Goal: Task Accomplishment & Management: Manage account settings

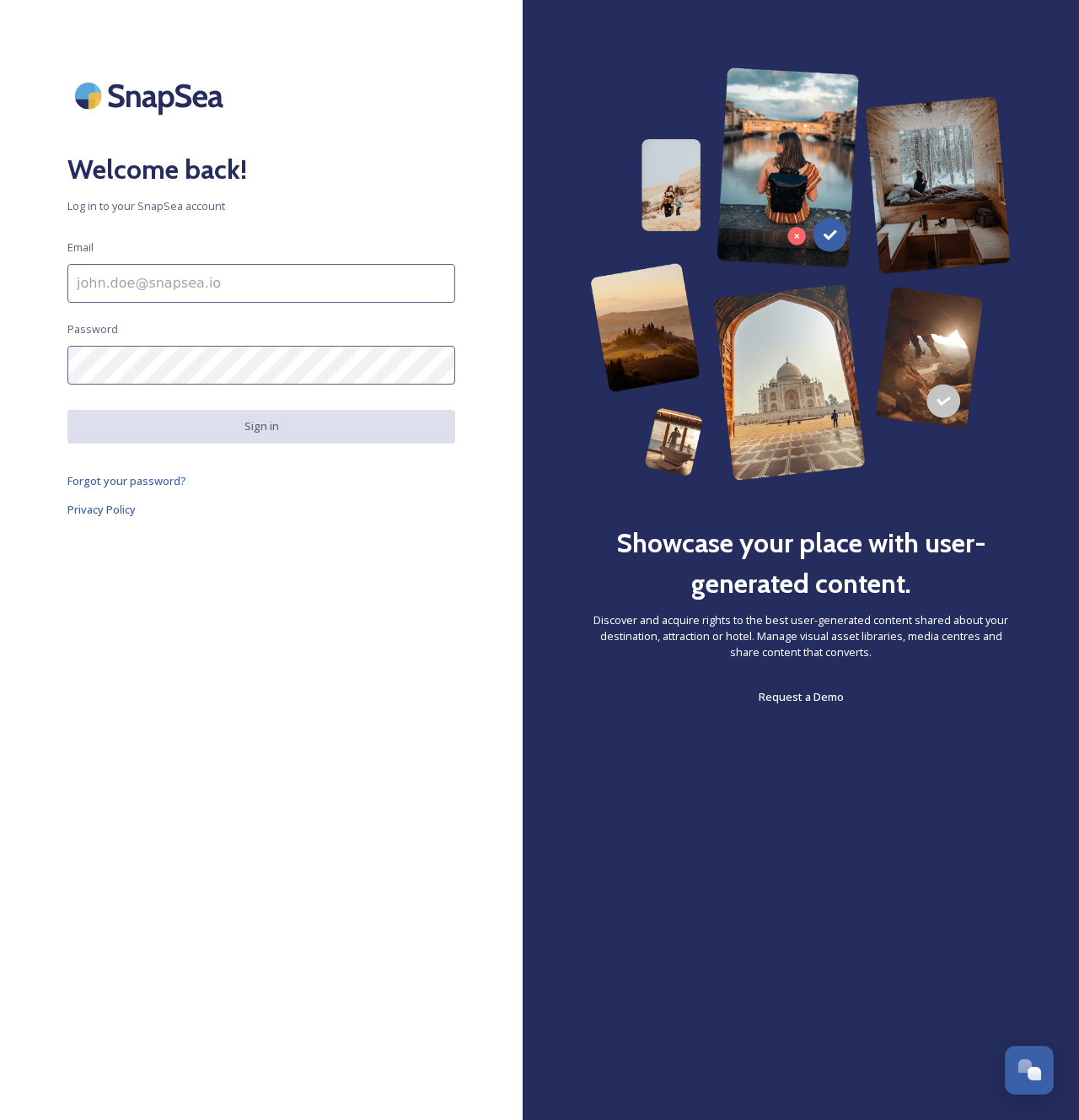
click at [273, 289] on input at bounding box center [262, 282] width 388 height 39
click at [523, 560] on div at bounding box center [523, 560] width 0 height 0
click at [398, 169] on h2 "Welcome back!" at bounding box center [262, 169] width 388 height 41
click at [197, 267] on input at bounding box center [262, 282] width 388 height 39
type input "support@tempest.im"
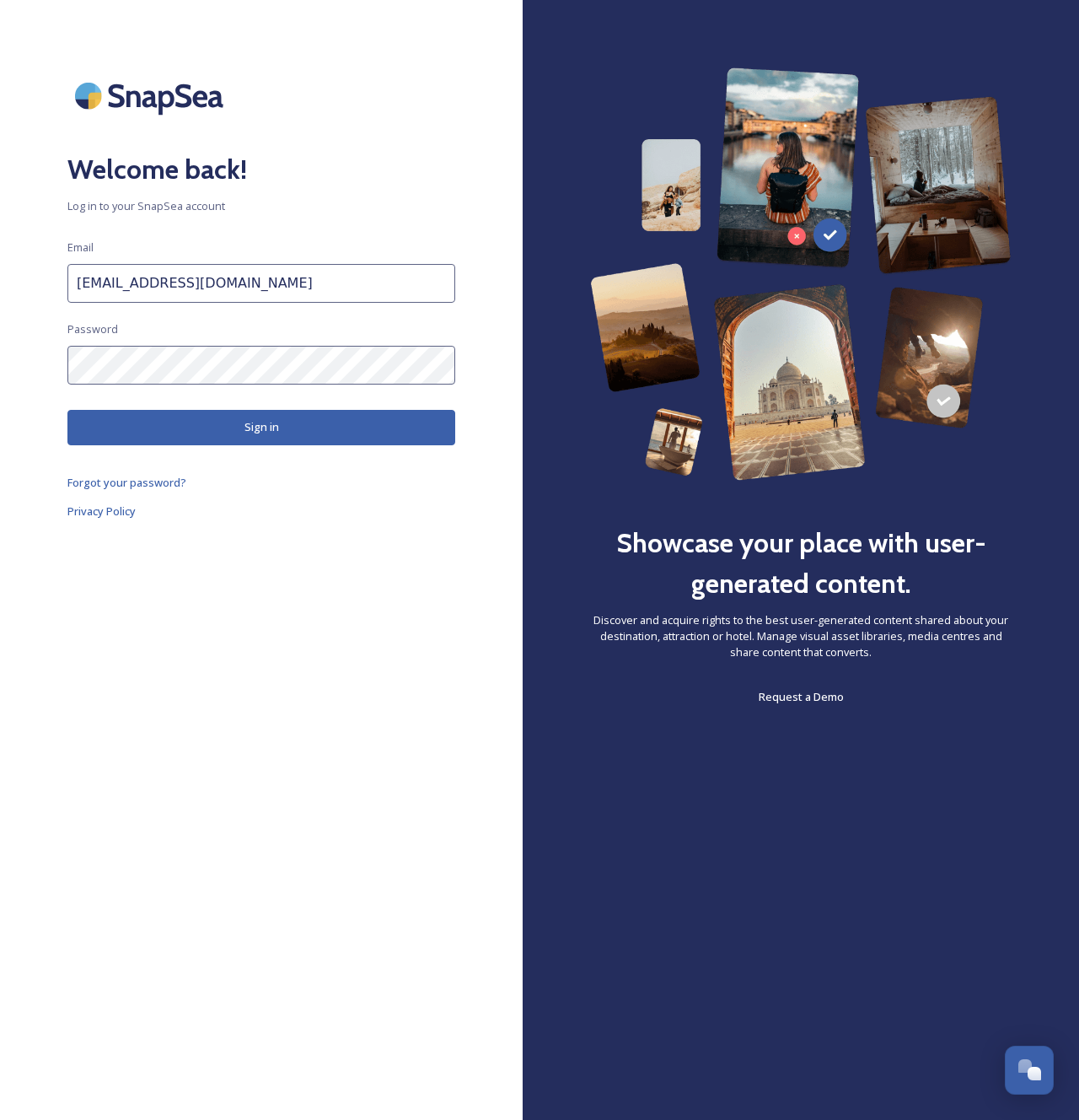
click at [196, 427] on button "Sign in" at bounding box center [262, 427] width 388 height 35
click at [213, 277] on input "support@tempest.im" at bounding box center [262, 282] width 388 height 39
click at [212, 280] on input "support@tempest.im" at bounding box center [262, 282] width 388 height 39
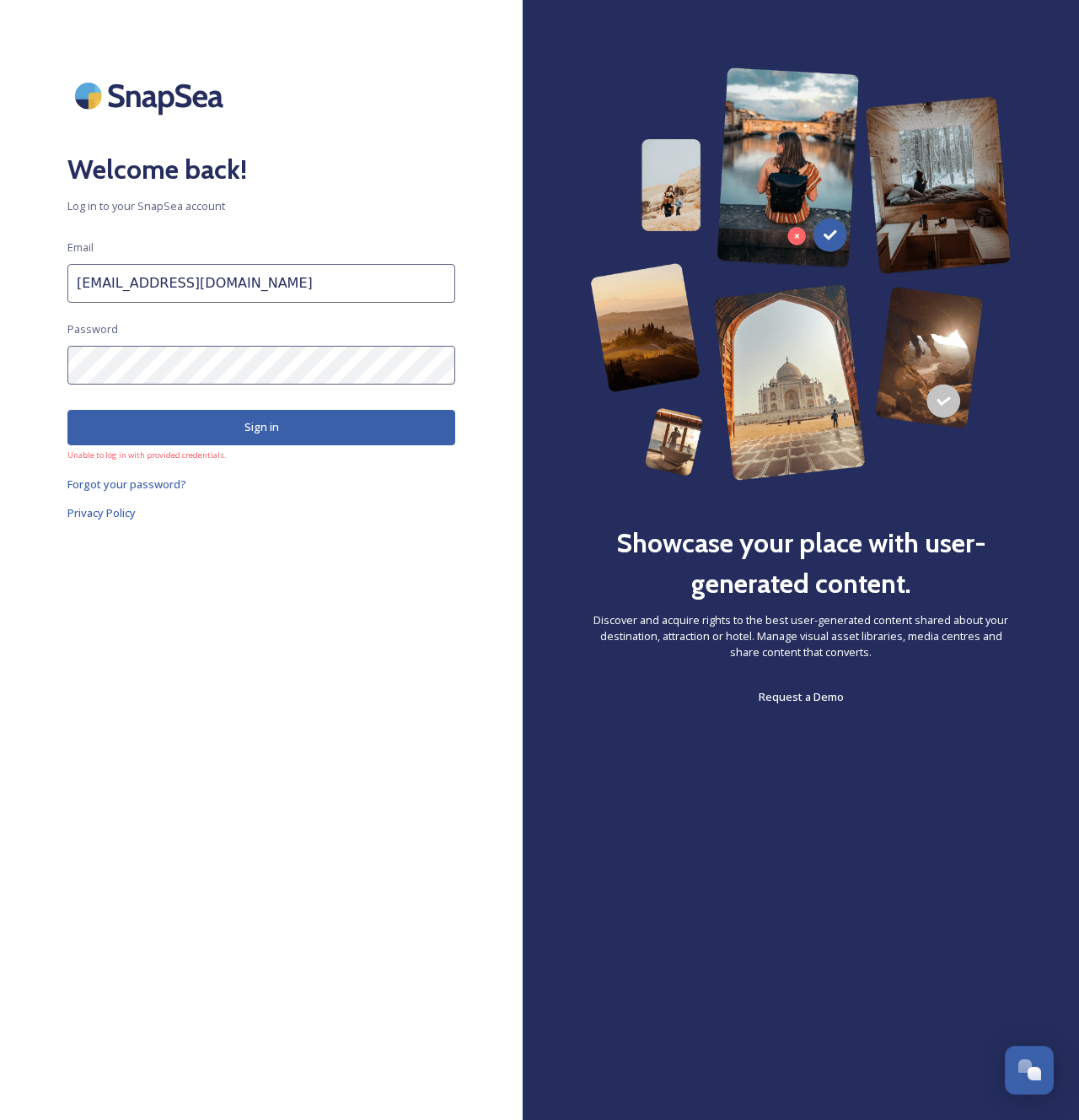
click at [212, 280] on input "support@tempest.im" at bounding box center [262, 282] width 388 height 39
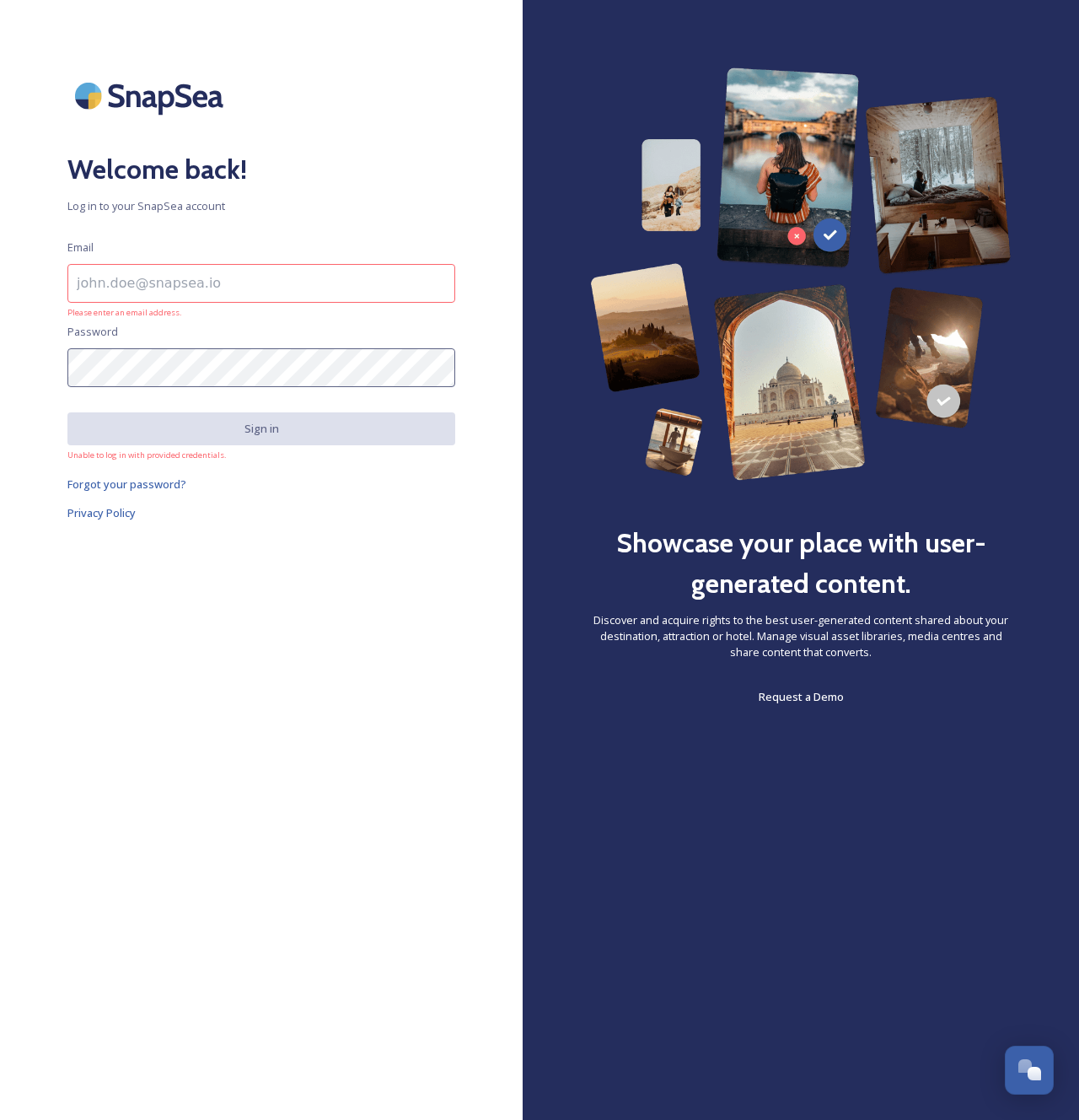
click at [285, 290] on input at bounding box center [262, 282] width 388 height 39
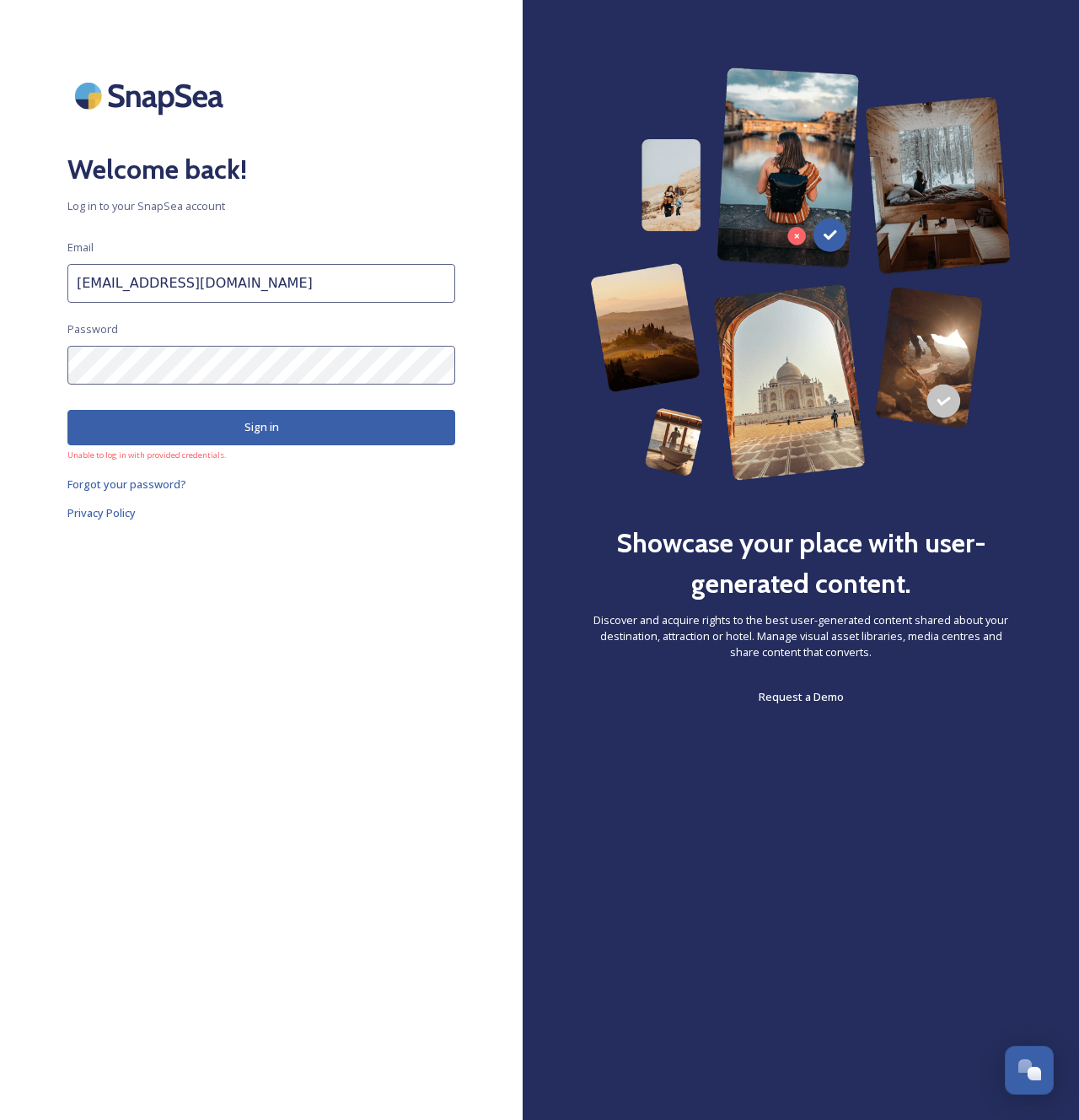
click at [244, 435] on button "Sign in" at bounding box center [262, 427] width 388 height 35
click at [350, 300] on input "[EMAIL_ADDRESS][DOMAIN_NAME]" at bounding box center [262, 282] width 388 height 39
click at [333, 294] on input "[EMAIL_ADDRESS][DOMAIN_NAME]" at bounding box center [262, 282] width 388 height 39
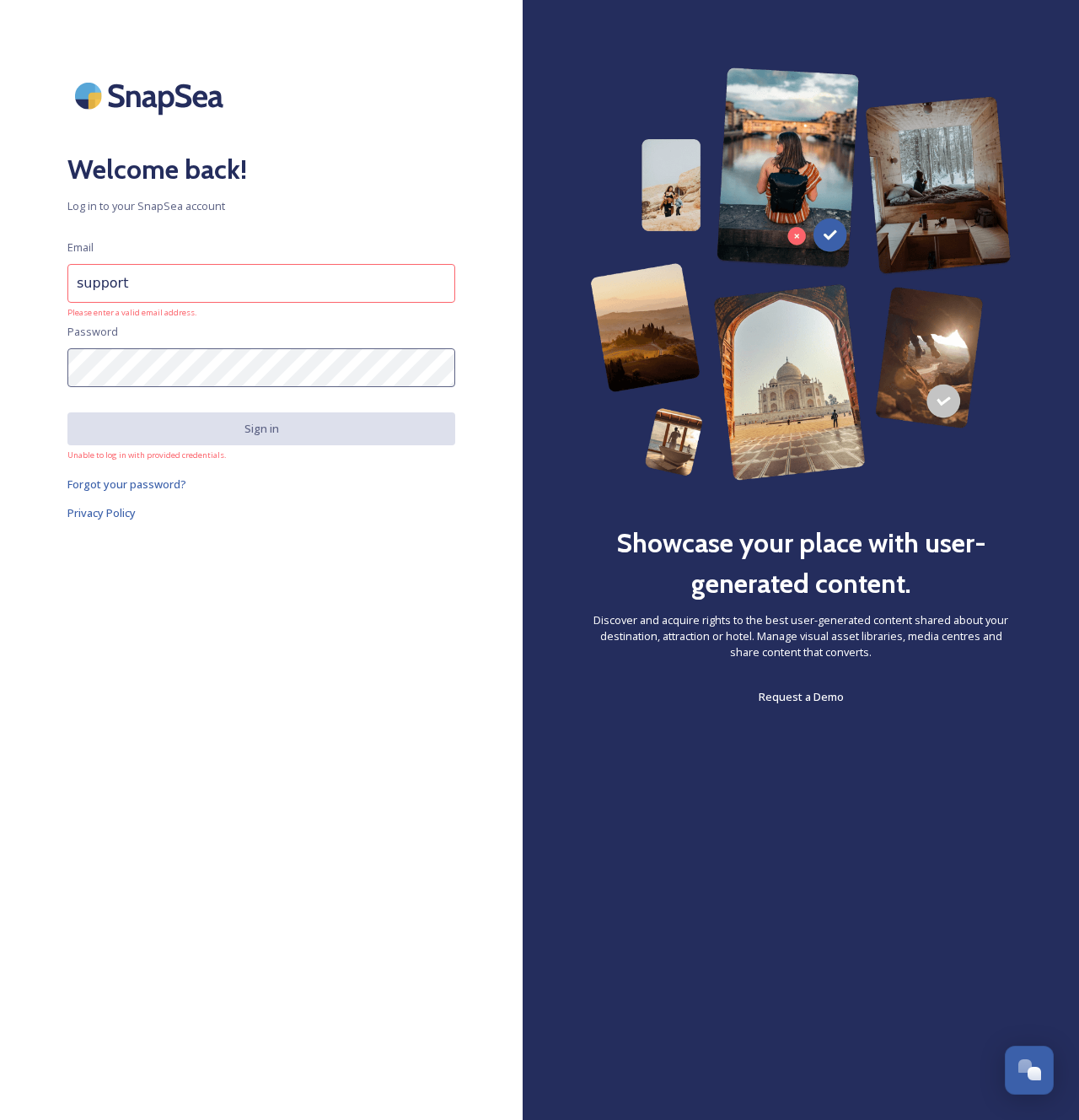
click at [172, 280] on input "support" at bounding box center [262, 282] width 388 height 39
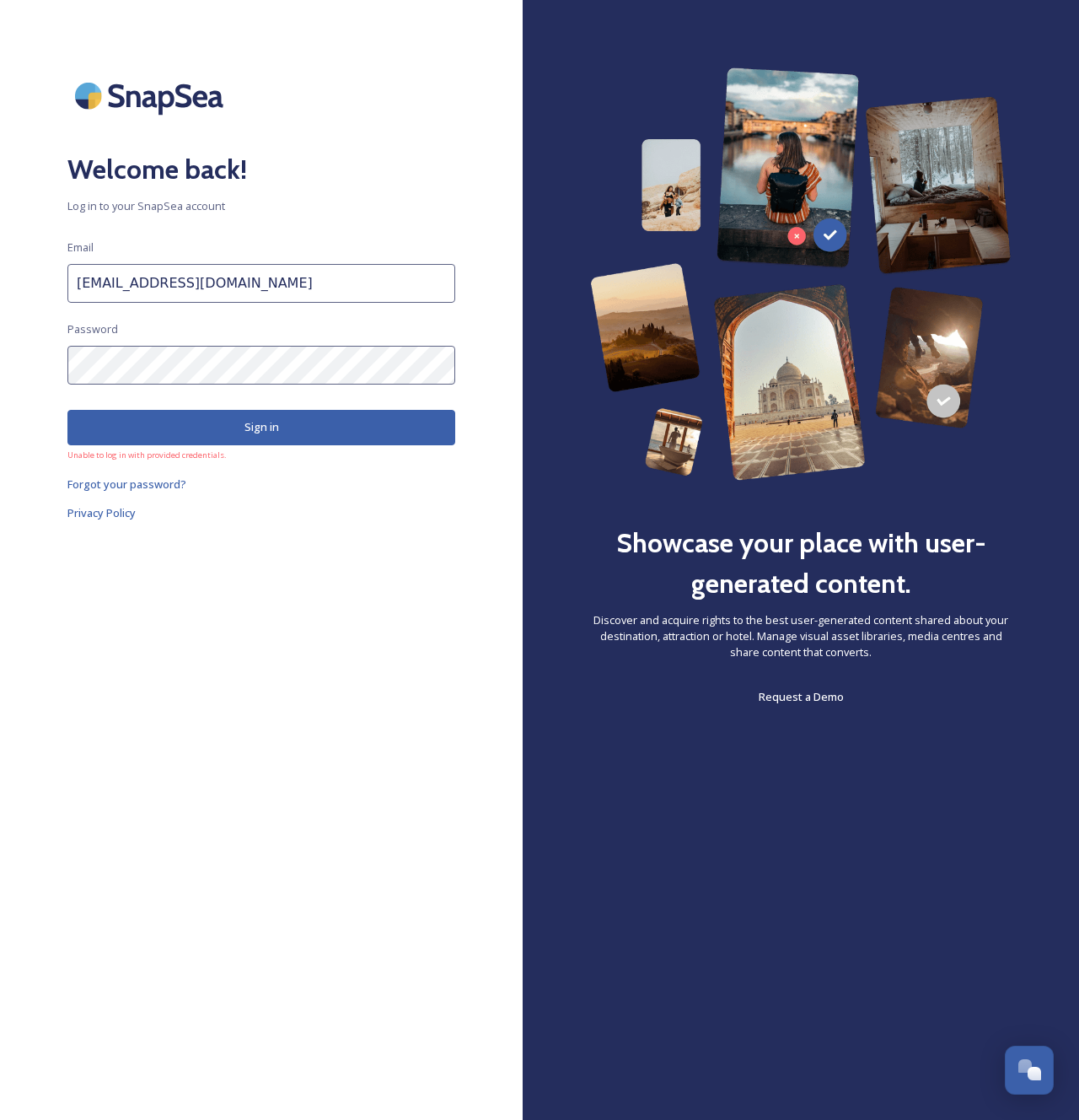
type input "support@tempest.im"
click at [301, 432] on button "Sign in" at bounding box center [262, 427] width 388 height 35
click at [394, 108] on div at bounding box center [262, 95] width 388 height 57
click at [306, 797] on div "Welcome back! Log in to your SnapSea account Email support@tempest.im Password …" at bounding box center [262, 560] width 523 height 985
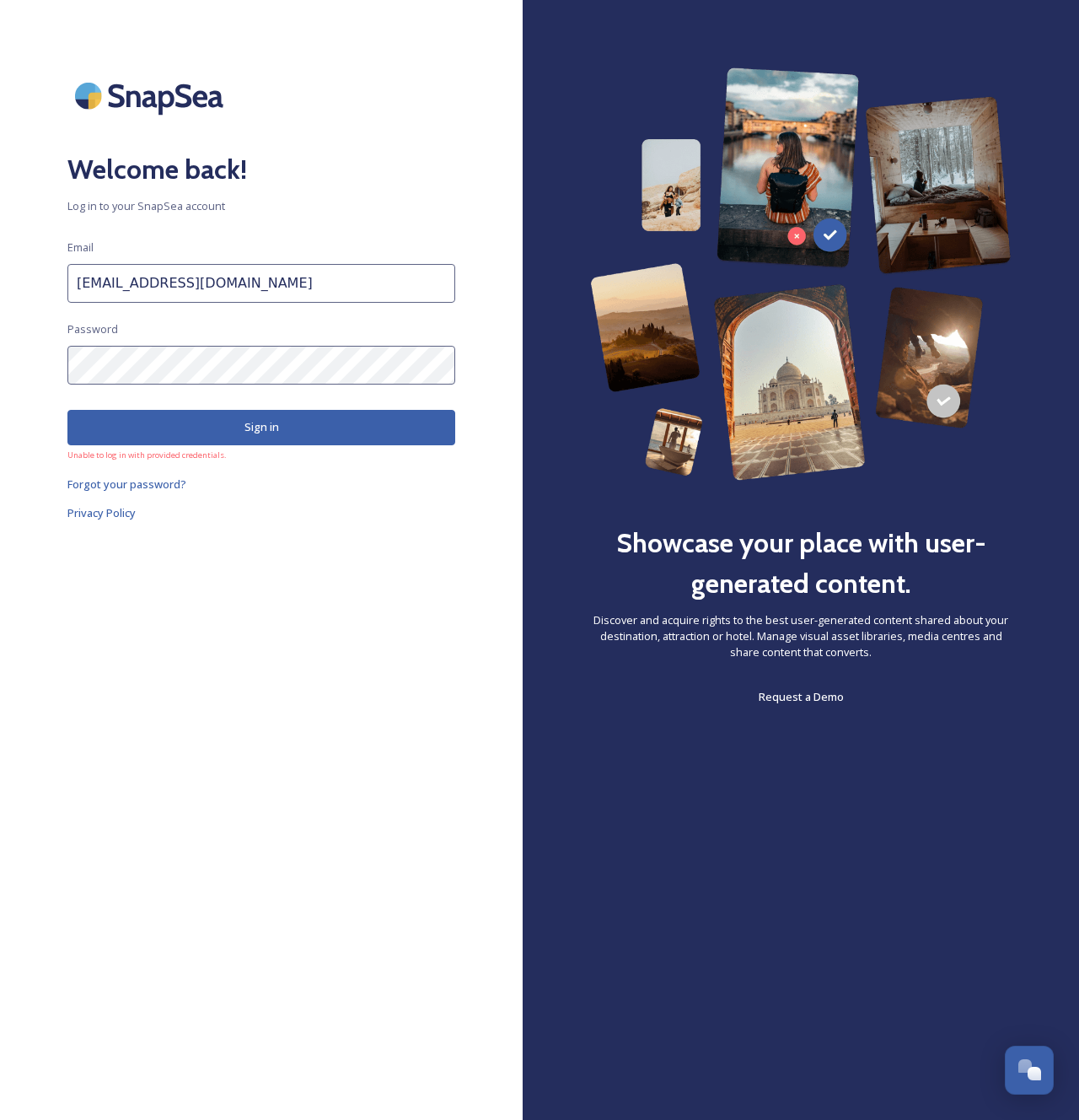
click at [306, 797] on div "Welcome back! Log in to your SnapSea account Email support@tempest.im Password …" at bounding box center [262, 560] width 523 height 985
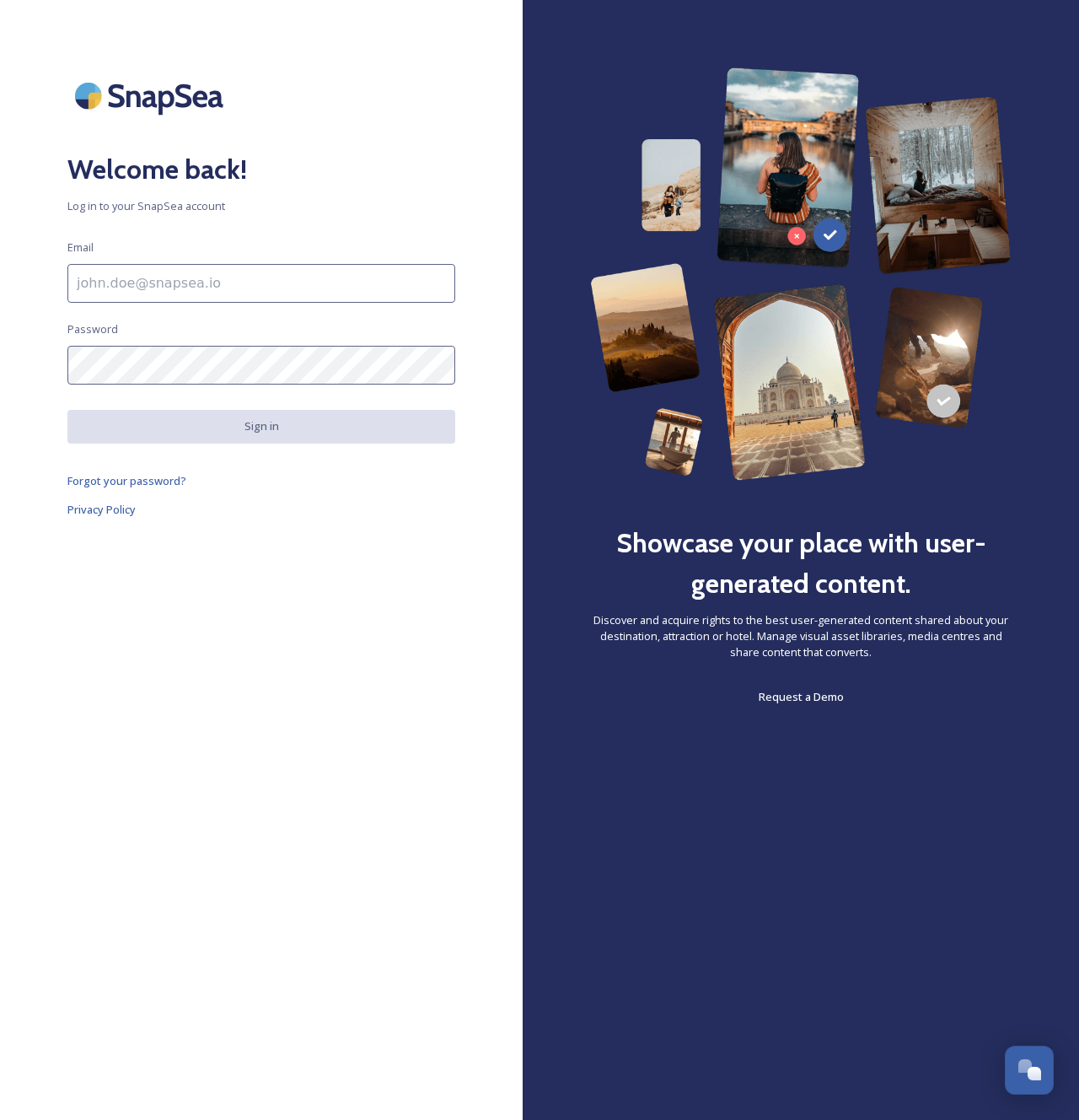
click at [185, 283] on input at bounding box center [262, 282] width 388 height 39
type input "[EMAIL_ADDRESS][DOMAIN_NAME]"
click at [144, 588] on div "Welcome back! Log in to your SnapSea account Email [EMAIL_ADDRESS][DOMAIN_NAME]…" at bounding box center [262, 560] width 523 height 985
click at [523, 560] on div at bounding box center [523, 560] width 0 height 0
